Goal: Task Accomplishment & Management: Use online tool/utility

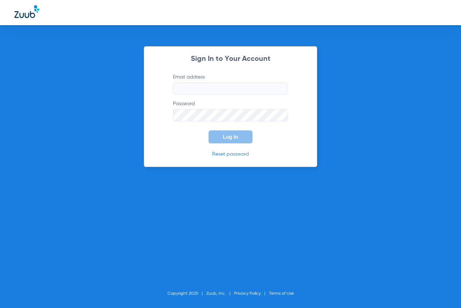
type input "[EMAIL_ADDRESS][DOMAIN_NAME]"
click at [235, 140] on button "Log In" at bounding box center [230, 136] width 44 height 13
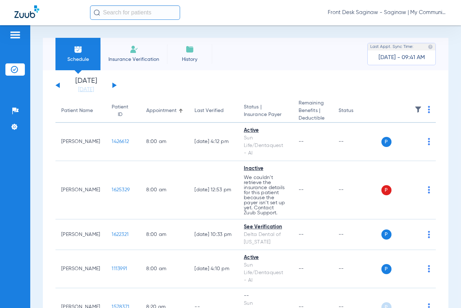
click at [114, 85] on button at bounding box center [114, 84] width 4 height 5
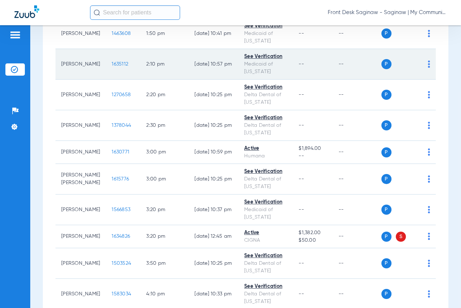
scroll to position [971, 0]
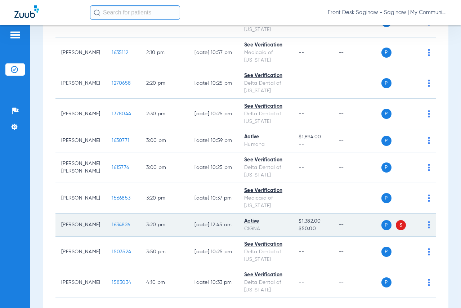
click at [112, 223] on span "1634826" at bounding box center [121, 224] width 18 height 5
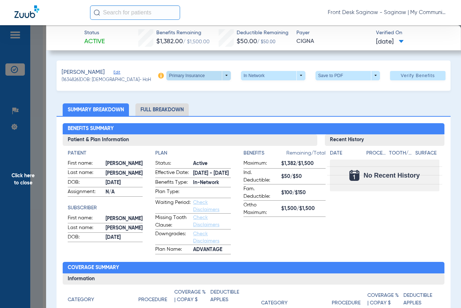
click at [218, 76] on span at bounding box center [198, 75] width 64 height 9
click at [187, 103] on span "Secondary Insurance" at bounding box center [190, 103] width 47 height 5
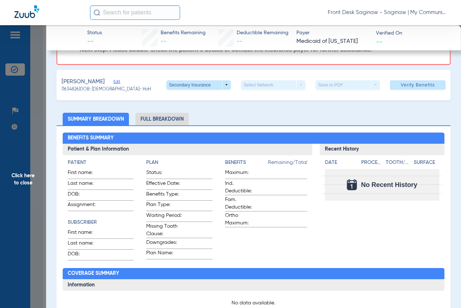
scroll to position [0, 0]
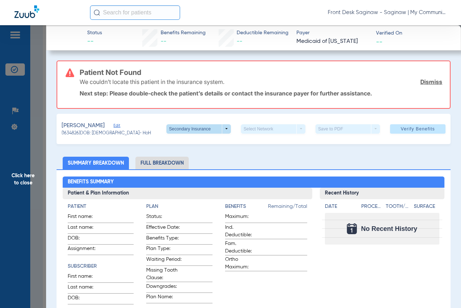
click at [196, 128] on span at bounding box center [198, 128] width 17 height 17
click at [192, 153] on button "Secondary Insurance" at bounding box center [191, 157] width 59 height 14
click at [192, 130] on span at bounding box center [198, 128] width 17 height 17
click at [191, 142] on span "Primary Insurance" at bounding box center [190, 142] width 47 height 5
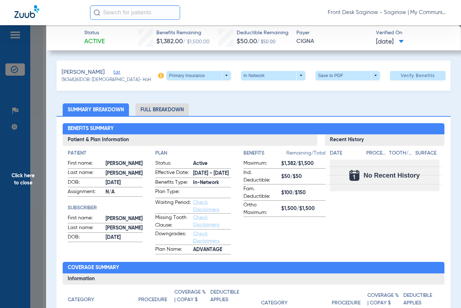
drag, startPoint x: 160, startPoint y: 42, endPoint x: 181, endPoint y: 44, distance: 20.6
click at [181, 44] on span "$1,382.00" at bounding box center [169, 41] width 27 height 6
click at [245, 107] on ul "Summary Breakdown Full Breakdown" at bounding box center [253, 109] width 394 height 13
click at [35, 103] on span "Click here to close" at bounding box center [23, 179] width 46 height 308
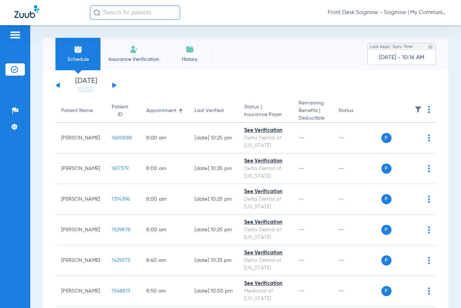
click at [115, 85] on button at bounding box center [114, 84] width 4 height 5
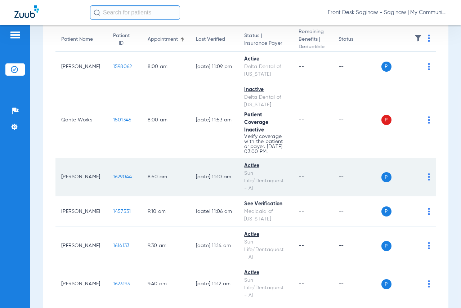
scroll to position [72, 0]
click at [113, 178] on span "1629044" at bounding box center [122, 175] width 19 height 5
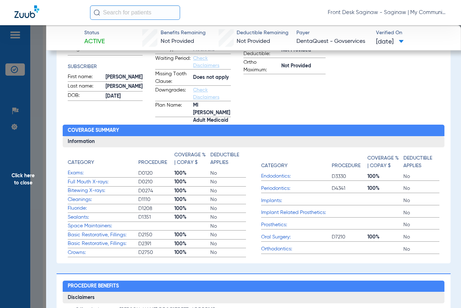
scroll to position [0, 0]
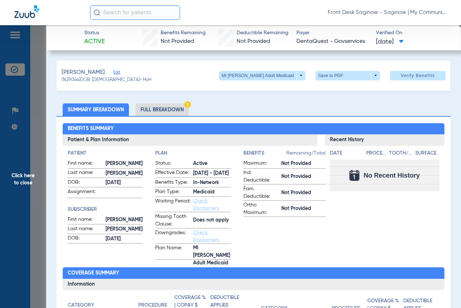
click at [30, 195] on span "Click here to close" at bounding box center [23, 179] width 46 height 308
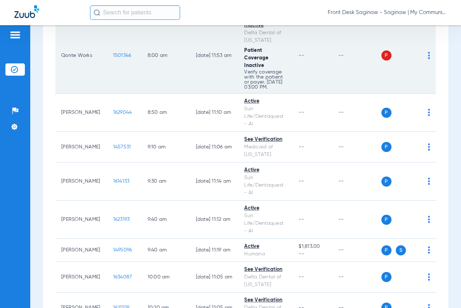
scroll to position [144, 0]
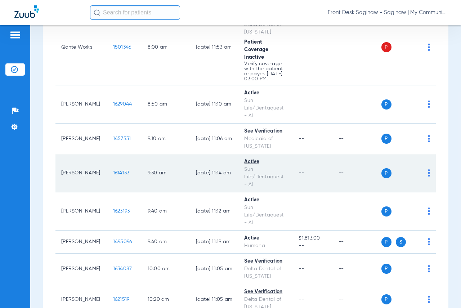
click at [113, 175] on span "1614133" at bounding box center [121, 172] width 17 height 5
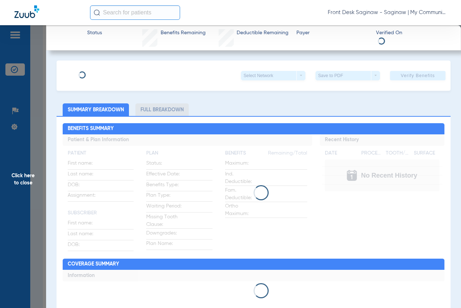
click at [14, 205] on span "Click here to close" at bounding box center [23, 179] width 46 height 308
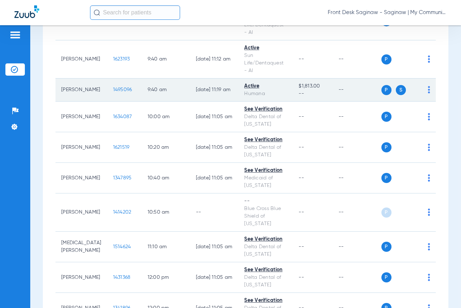
scroll to position [324, 0]
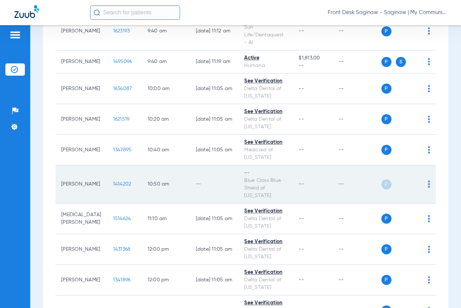
click at [113, 186] on span "1414202" at bounding box center [122, 183] width 18 height 5
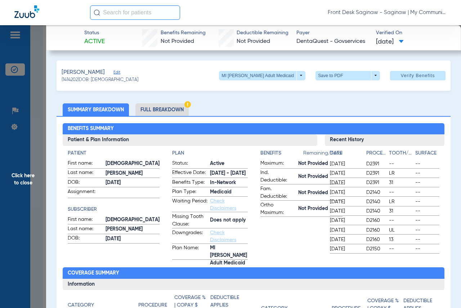
click at [0, 207] on span "Click here to close" at bounding box center [23, 179] width 46 height 308
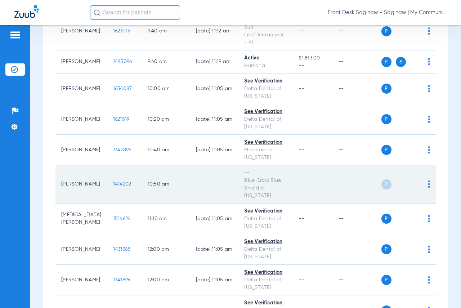
click at [115, 186] on span "1414202" at bounding box center [122, 183] width 18 height 5
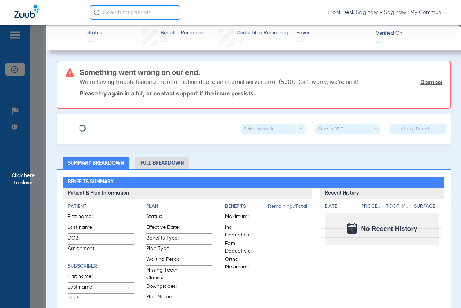
click at [7, 195] on span "Click here to close" at bounding box center [23, 179] width 46 height 308
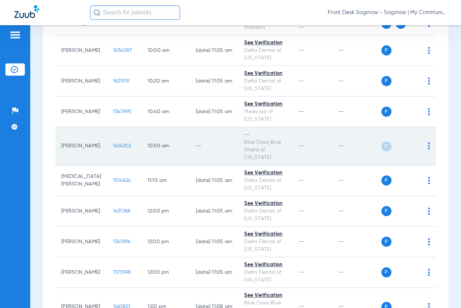
scroll to position [396, 0]
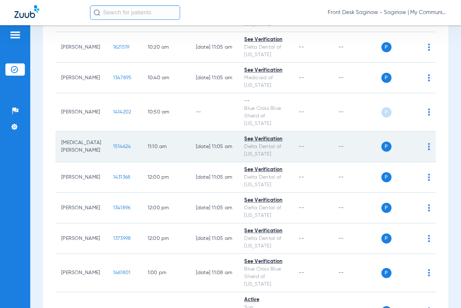
click at [119, 149] on span "1514624" at bounding box center [122, 146] width 18 height 5
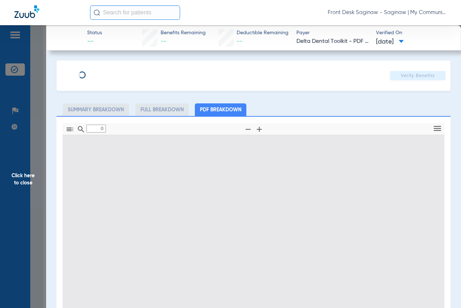
type input "1"
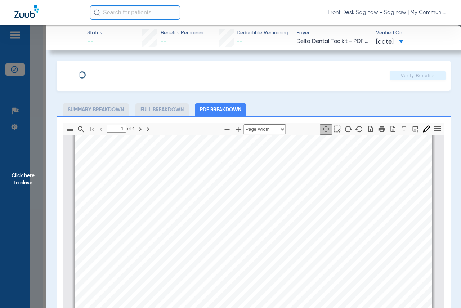
scroll to position [112, 0]
click at [0, 182] on span "Click here to close" at bounding box center [23, 179] width 46 height 308
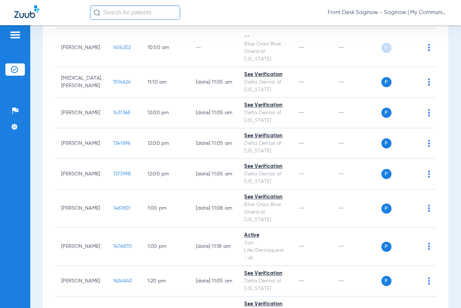
scroll to position [468, 0]
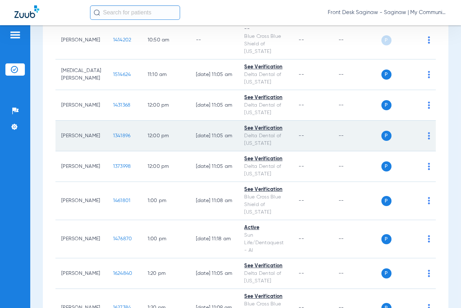
click at [119, 144] on td "1341896" at bounding box center [124, 136] width 35 height 31
click at [116, 138] on span "1341896" at bounding box center [122, 135] width 18 height 5
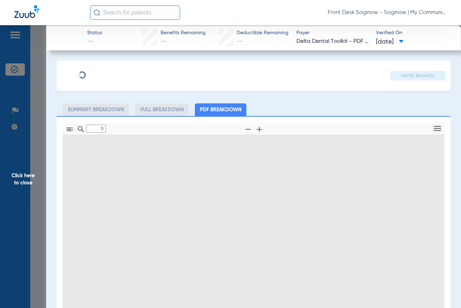
type input "1"
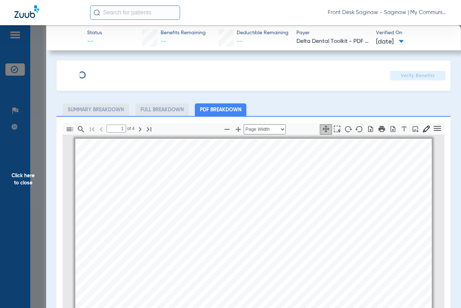
scroll to position [4, 0]
click at [18, 211] on span "Click here to close" at bounding box center [23, 179] width 46 height 308
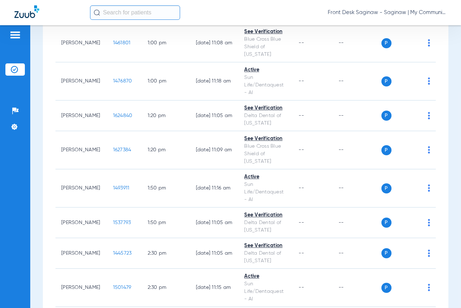
scroll to position [617, 0]
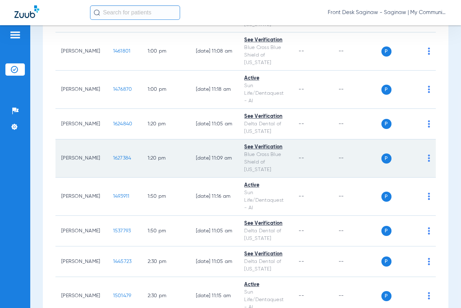
click at [113, 160] on span "1627384" at bounding box center [122, 157] width 18 height 5
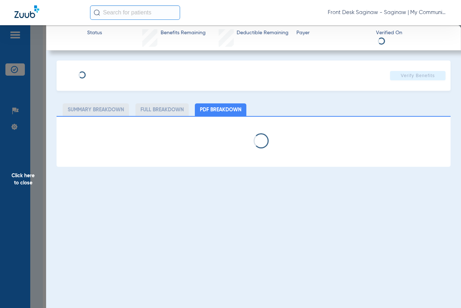
select select "page-width"
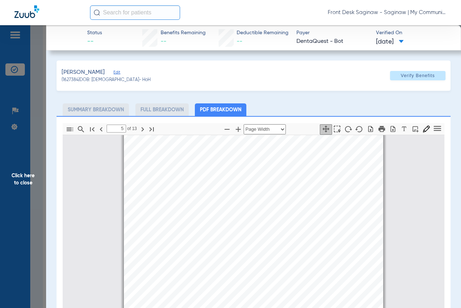
scroll to position [1263, 0]
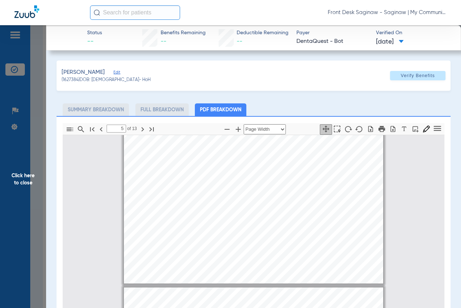
type input "6"
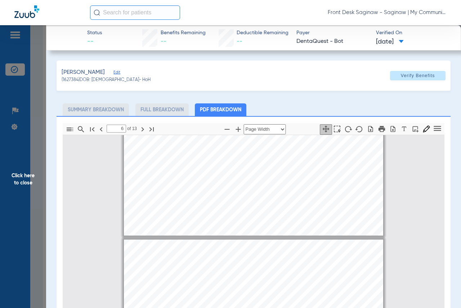
click at [7, 225] on span "Click here to close" at bounding box center [23, 179] width 46 height 308
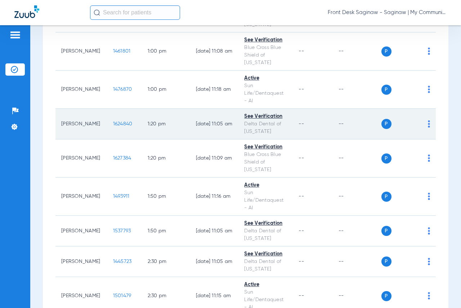
click at [113, 126] on span "1624840" at bounding box center [122, 123] width 19 height 5
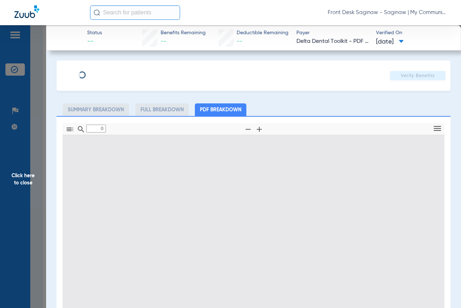
type input "1"
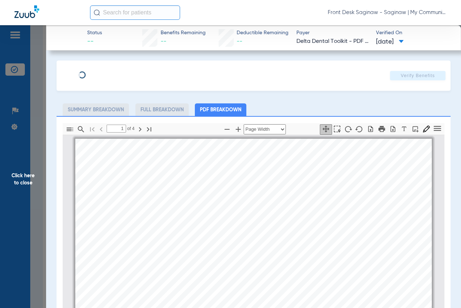
scroll to position [4, 0]
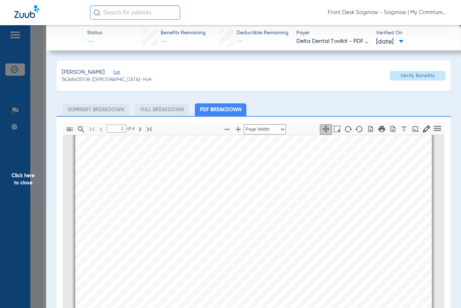
click at [14, 180] on span "Click here to close" at bounding box center [23, 179] width 46 height 308
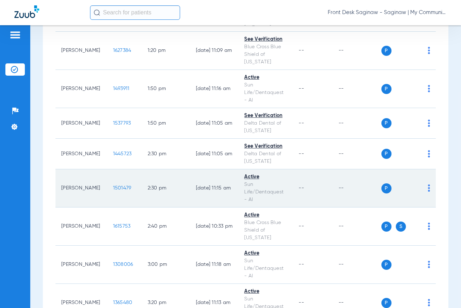
scroll to position [725, 0]
click at [113, 190] on span "1501479" at bounding box center [122, 187] width 18 height 5
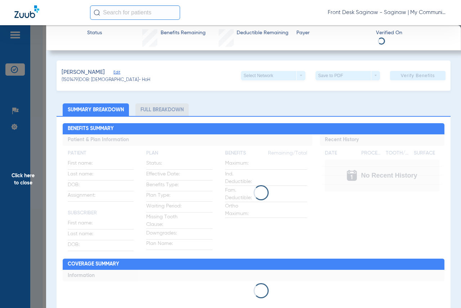
click at [31, 176] on span "Click here to close" at bounding box center [23, 179] width 46 height 308
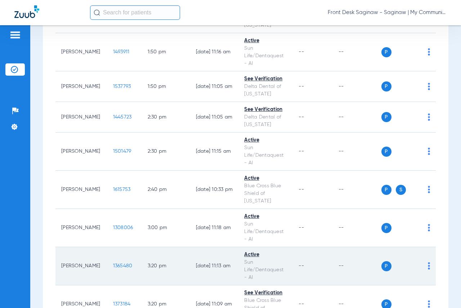
scroll to position [761, 0]
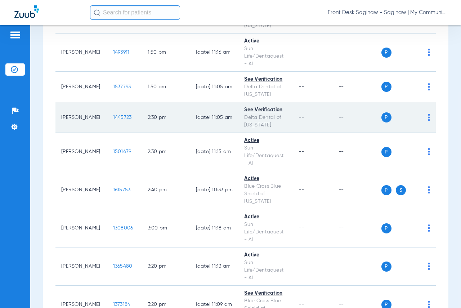
click at [113, 120] on span "1445723" at bounding box center [122, 117] width 19 height 5
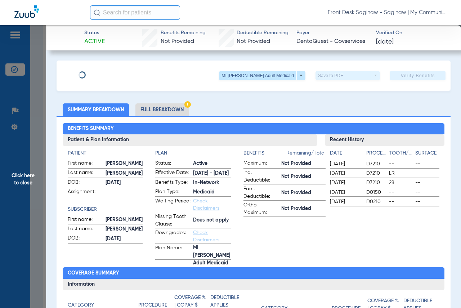
click at [33, 191] on span "Click here to close" at bounding box center [23, 179] width 46 height 308
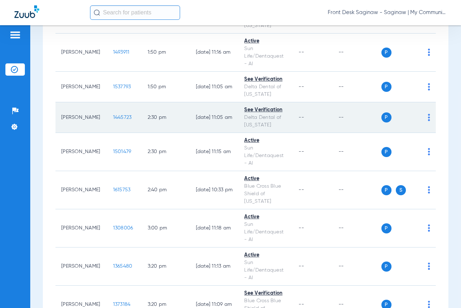
click at [118, 120] on span "1445723" at bounding box center [122, 117] width 19 height 5
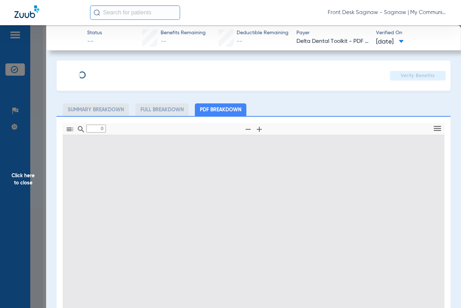
type input "1"
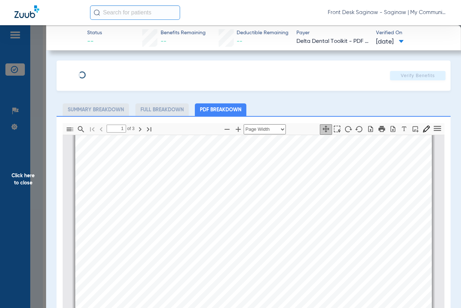
click at [32, 215] on span "Click here to close" at bounding box center [23, 179] width 46 height 308
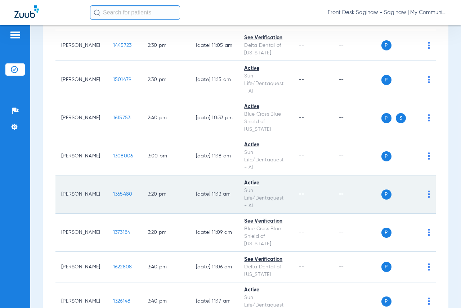
scroll to position [905, 0]
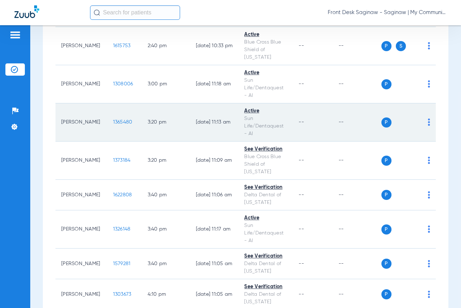
click at [113, 124] on span "1365480" at bounding box center [122, 121] width 19 height 5
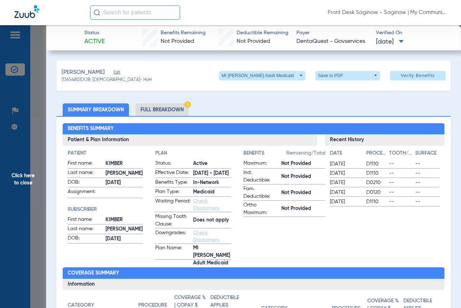
click at [0, 193] on span "Click here to close" at bounding box center [23, 179] width 46 height 308
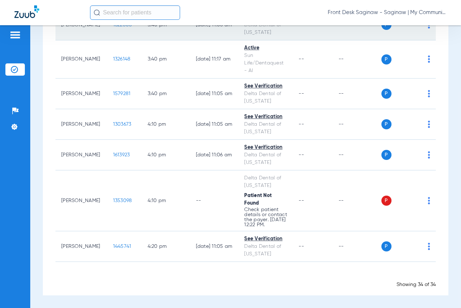
scroll to position [1085, 0]
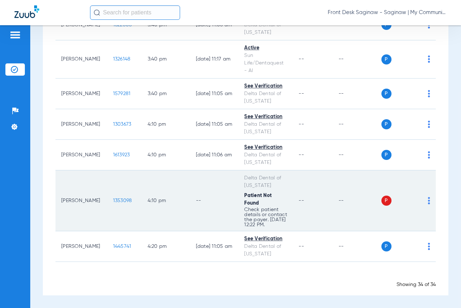
click at [113, 198] on span "1353098" at bounding box center [122, 200] width 19 height 5
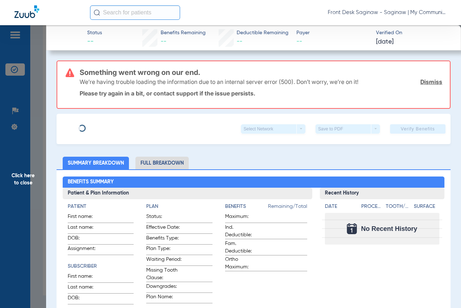
click at [0, 155] on span "Click here to close" at bounding box center [23, 179] width 46 height 308
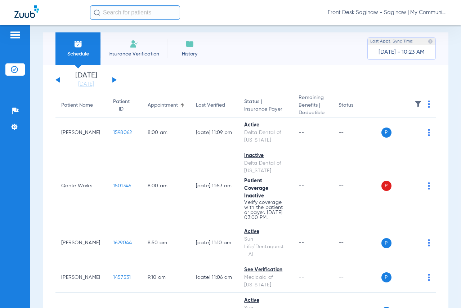
scroll to position [0, 0]
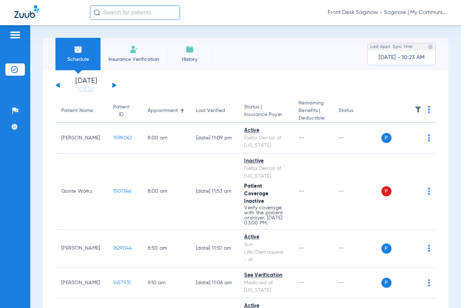
drag, startPoint x: 363, startPoint y: 44, endPoint x: 427, endPoint y: 68, distance: 68.7
click at [427, 68] on div "Schedule Insurance Verification History Last Appt. Sync Time: [DATE] - 10:23 AM" at bounding box center [245, 54] width 405 height 32
drag, startPoint x: 295, startPoint y: 100, endPoint x: 358, endPoint y: 118, distance: 66.2
click at [358, 118] on tr "Patient Name Patient ID Appointment Last Verified Status | Insurance Payer Rema…" at bounding box center [245, 110] width 380 height 23
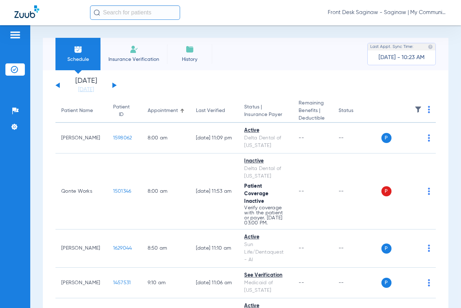
click at [367, 111] on th "Status" at bounding box center [356, 110] width 49 height 23
